Goal: Task Accomplishment & Management: Manage account settings

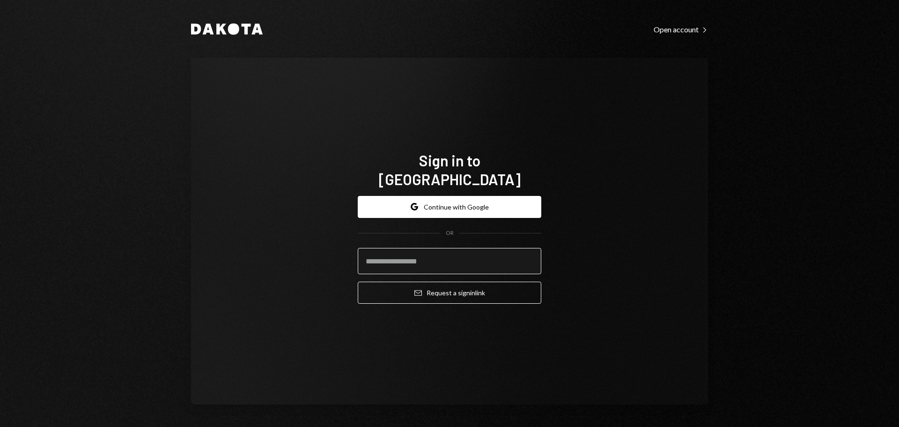
click at [449, 252] on input "email" at bounding box center [450, 261] width 184 height 26
click at [0, 426] on com-1password-button at bounding box center [0, 427] width 0 height 0
type input "**********"
click at [402, 286] on button "Email Request a sign in link" at bounding box center [450, 292] width 184 height 22
